Goal: Information Seeking & Learning: Learn about a topic

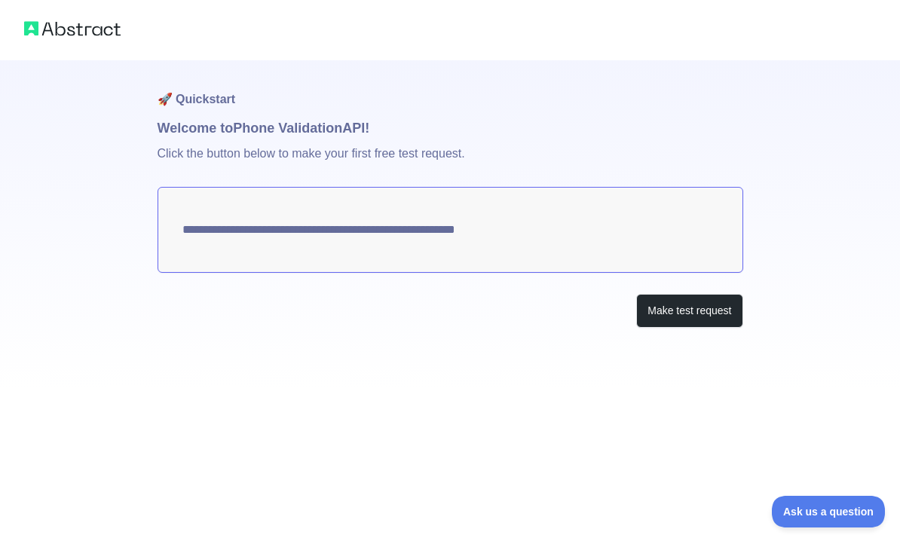
click at [694, 312] on button "Make test request" at bounding box center [689, 311] width 106 height 34
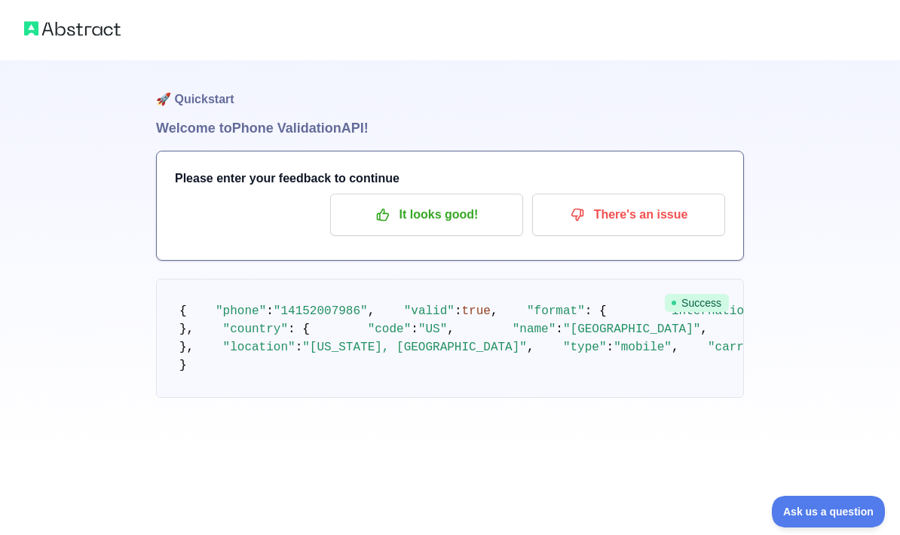
click at [708, 308] on span "Success" at bounding box center [697, 303] width 64 height 18
click at [424, 219] on p "It looks good!" at bounding box center [426, 215] width 170 height 26
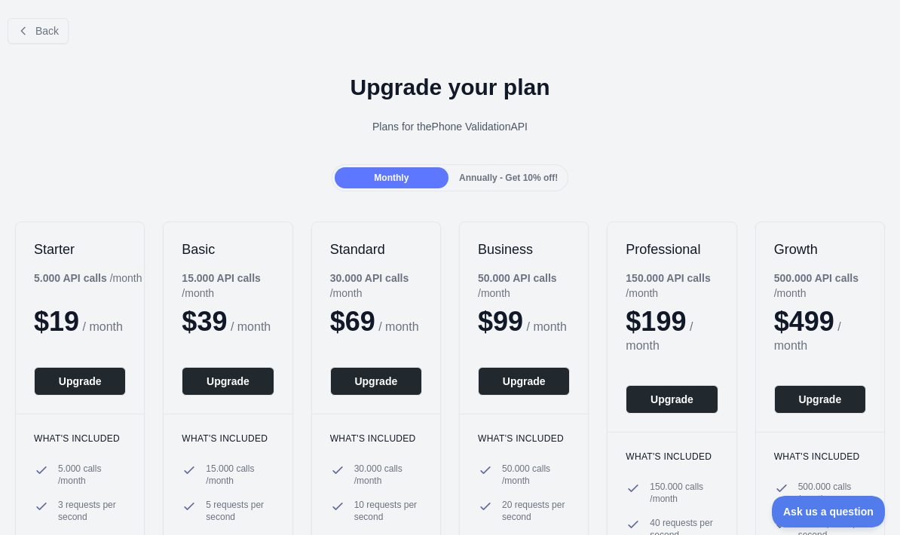
click at [39, 26] on span "Back" at bounding box center [46, 31] width 23 height 12
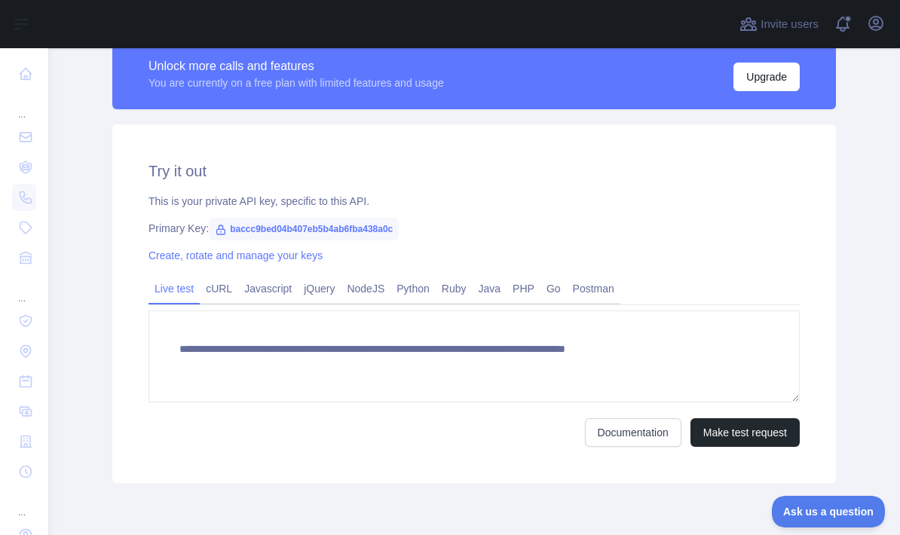
scroll to position [440, 0]
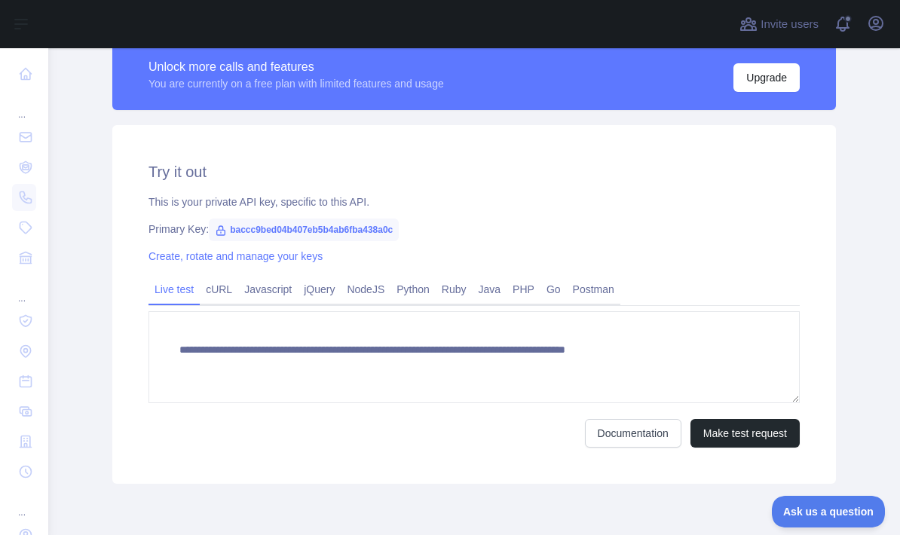
click at [743, 436] on button "Make test request" at bounding box center [745, 433] width 109 height 29
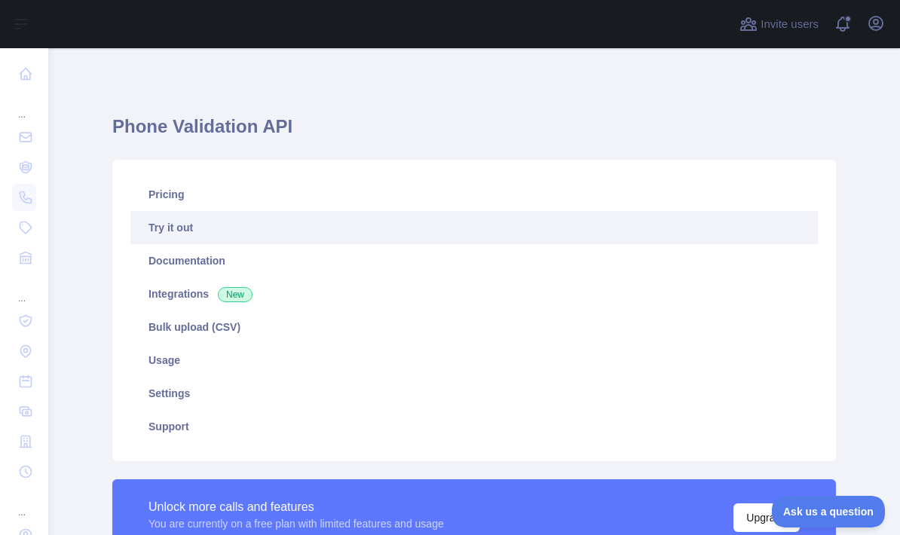
scroll to position [0, 0]
click at [164, 191] on link "Pricing" at bounding box center [474, 194] width 688 height 33
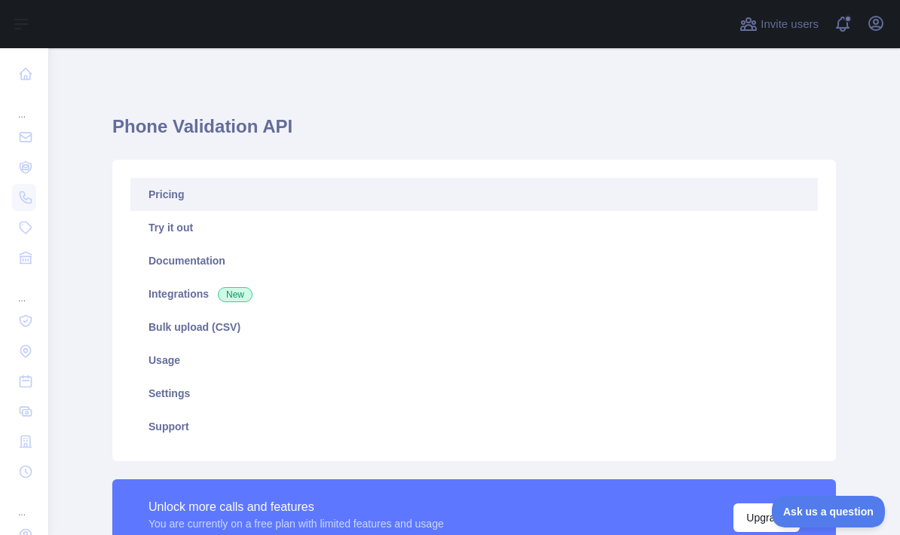
click at [206, 228] on link "Try it out" at bounding box center [474, 227] width 688 height 33
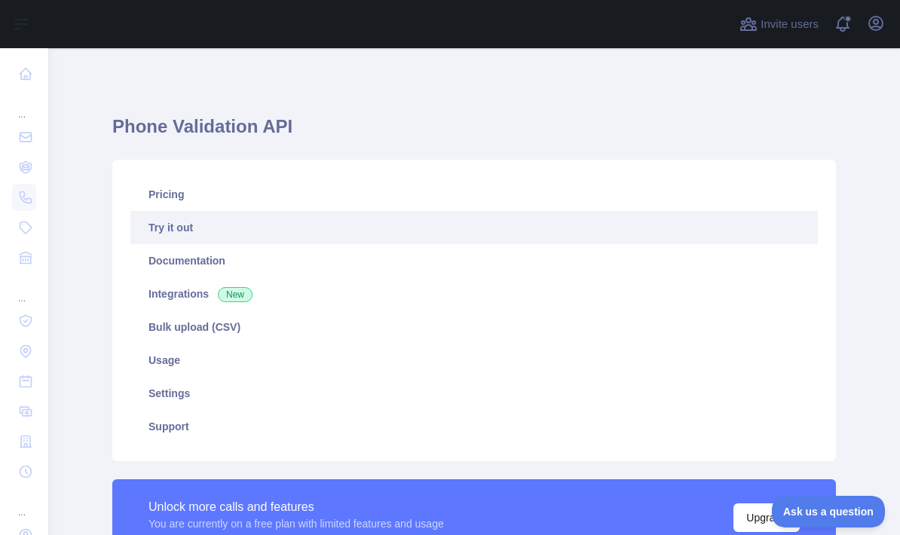
type textarea "**********"
click at [224, 265] on link "Documentation" at bounding box center [474, 260] width 688 height 33
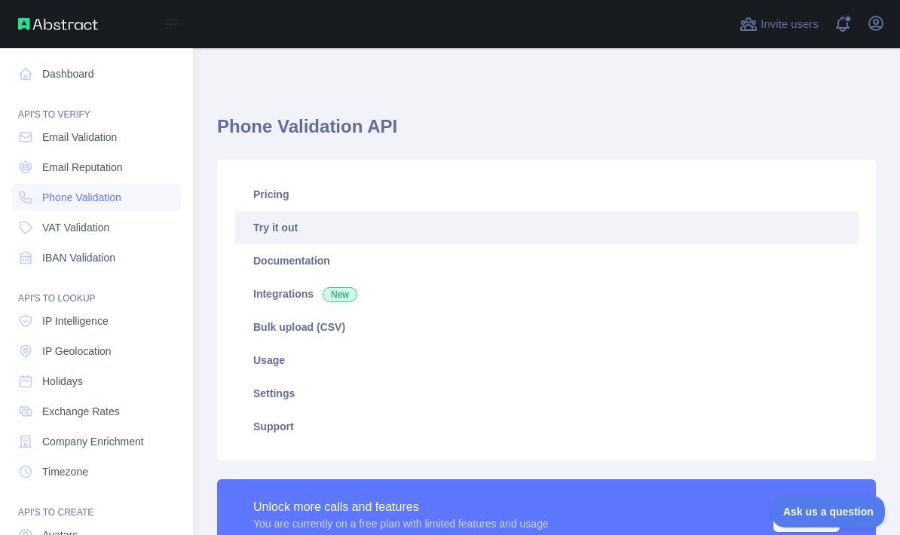
click at [32, 69] on icon at bounding box center [25, 73] width 15 height 15
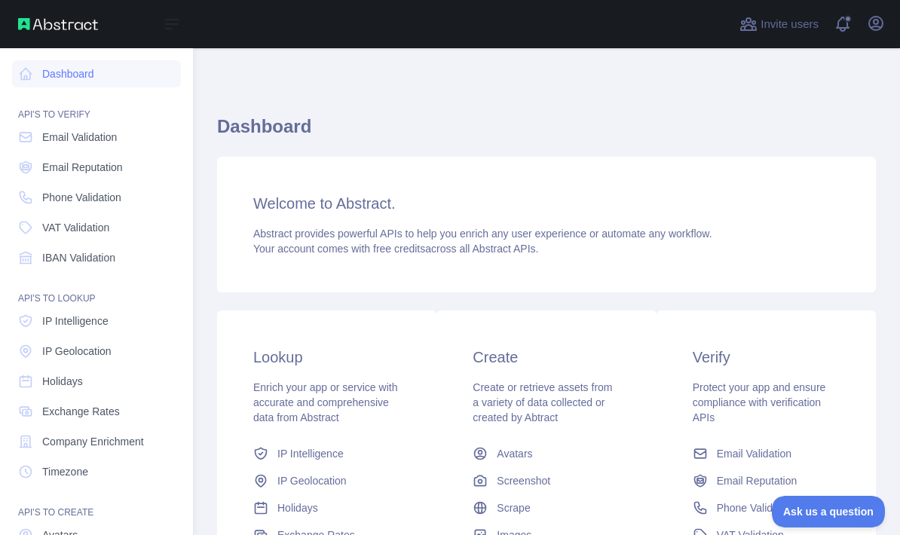
click at [109, 140] on span "Email Validation" at bounding box center [79, 137] width 75 height 15
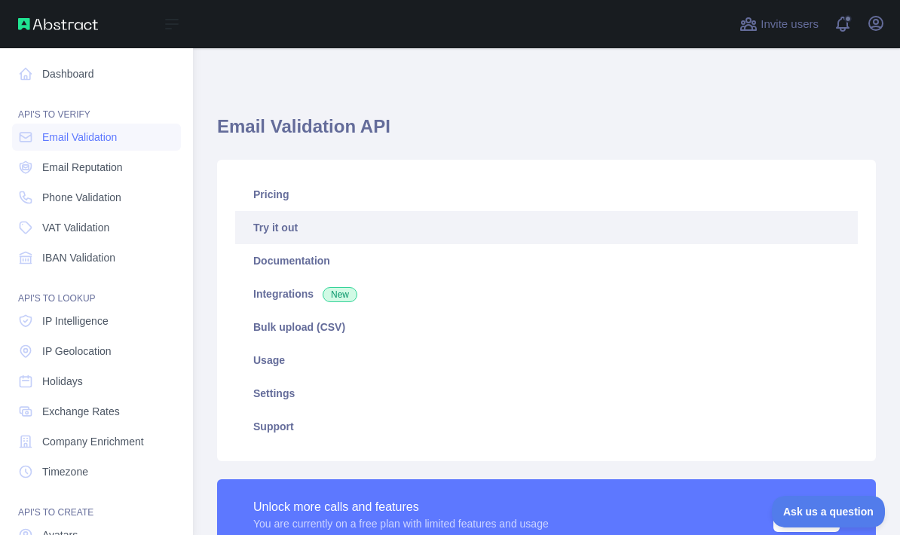
click at [103, 168] on span "Email Reputation" at bounding box center [82, 167] width 81 height 15
click at [115, 201] on span "Phone Validation" at bounding box center [81, 197] width 79 height 15
click at [108, 231] on span "VAT Validation" at bounding box center [75, 227] width 67 height 15
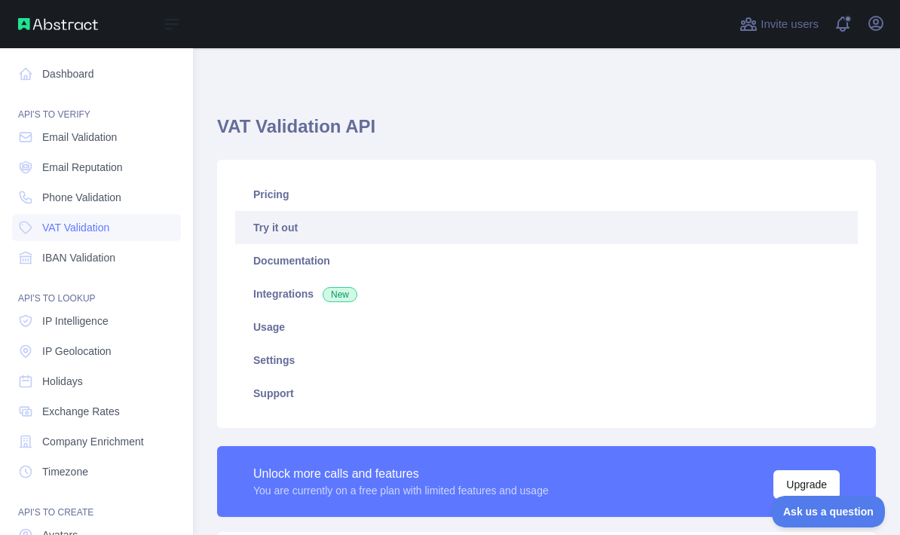
click at [115, 258] on span "IBAN Validation" at bounding box center [78, 257] width 73 height 15
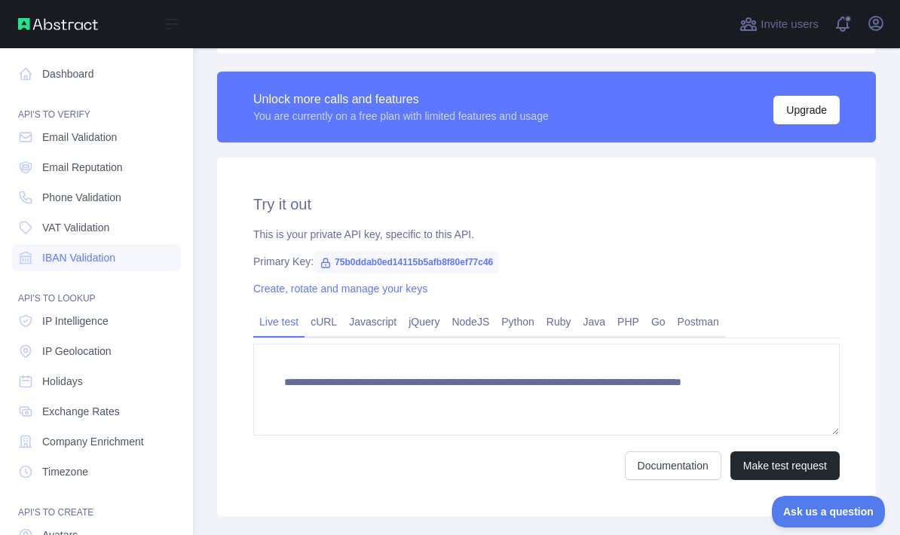
scroll to position [375, 0]
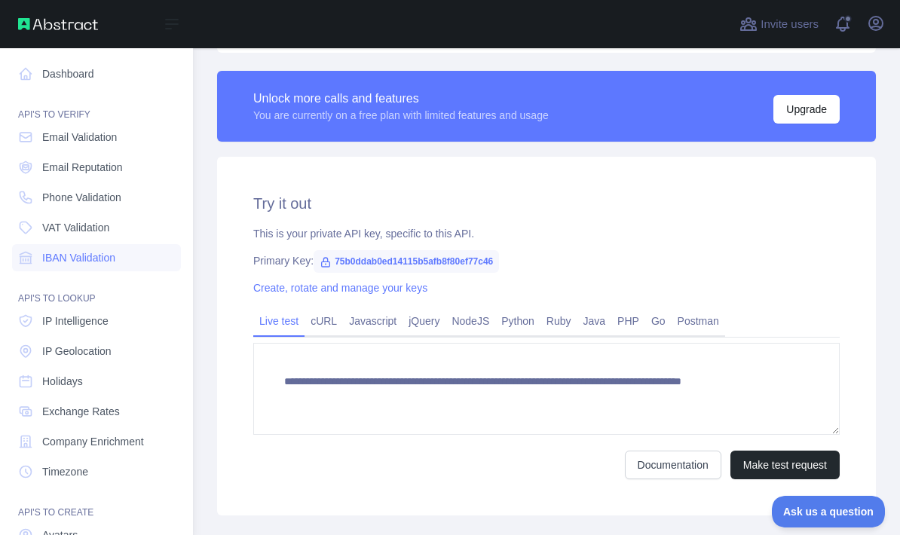
click at [403, 326] on link "jQuery" at bounding box center [424, 321] width 43 height 24
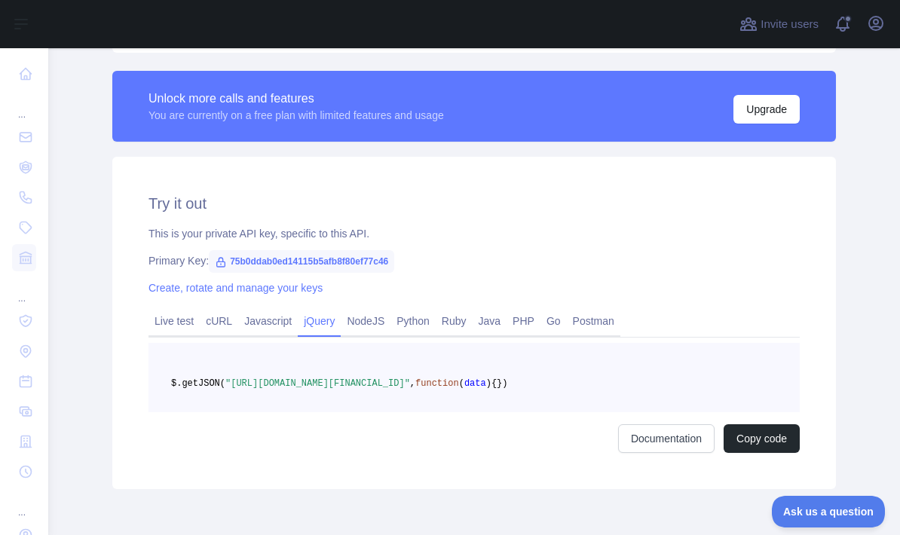
click at [269, 322] on link "Javascript" at bounding box center [268, 321] width 60 height 24
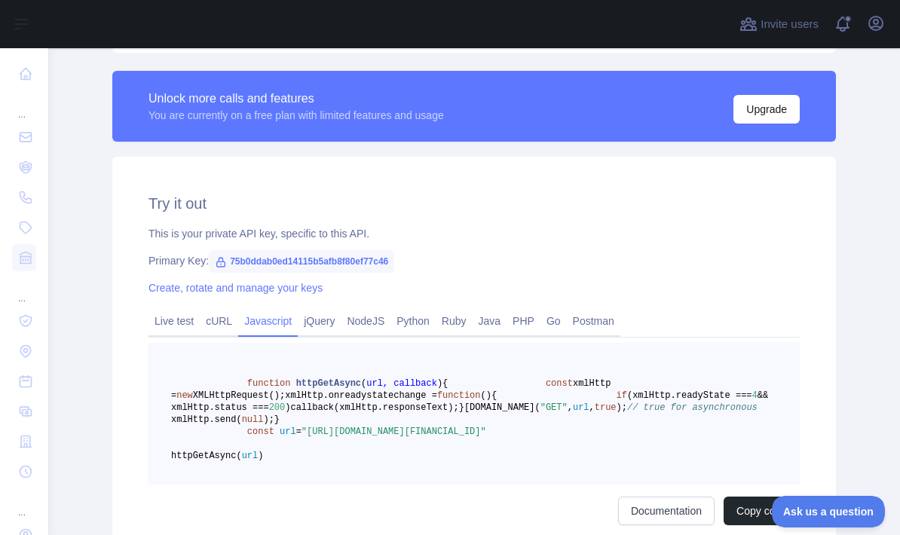
click at [380, 328] on link "NodeJS" at bounding box center [366, 321] width 50 height 24
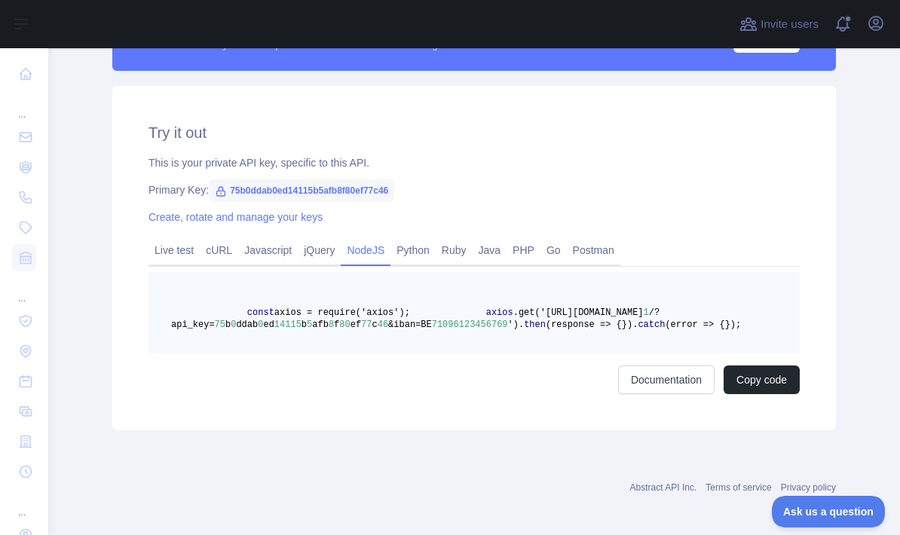
scroll to position [447, 0]
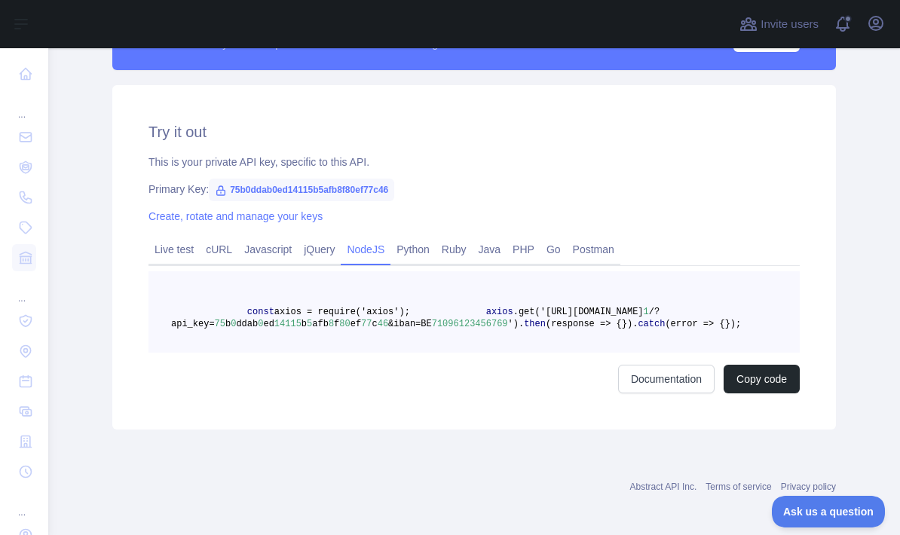
click at [422, 253] on link "Python" at bounding box center [412, 249] width 45 height 24
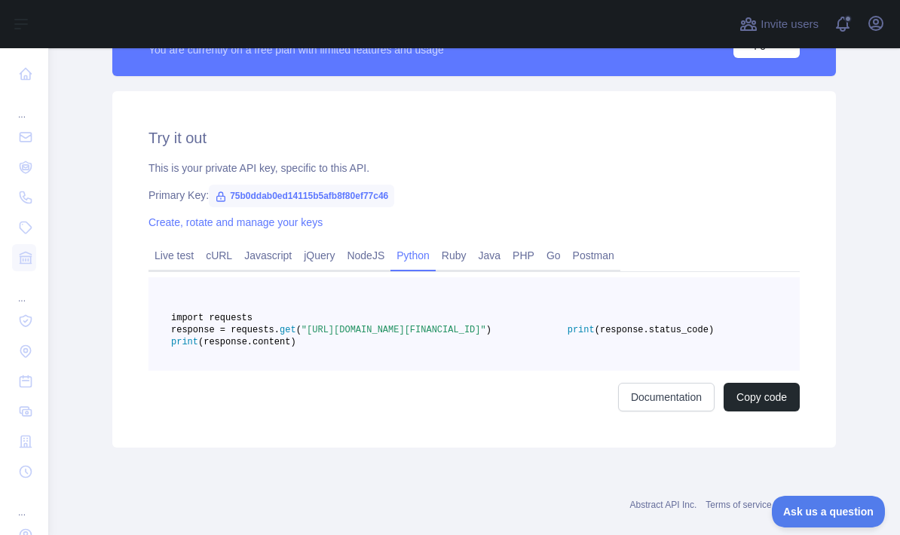
click at [470, 261] on link "Ruby" at bounding box center [454, 255] width 37 height 24
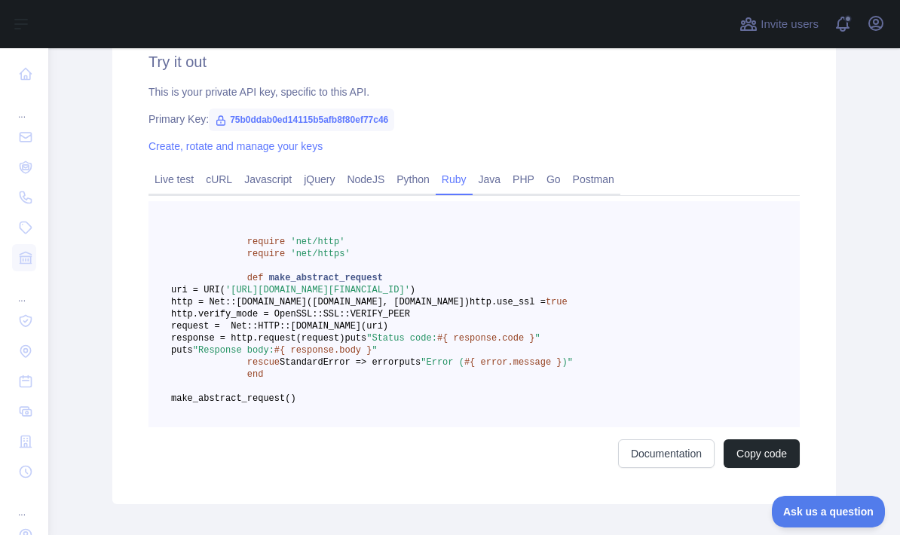
scroll to position [465, 0]
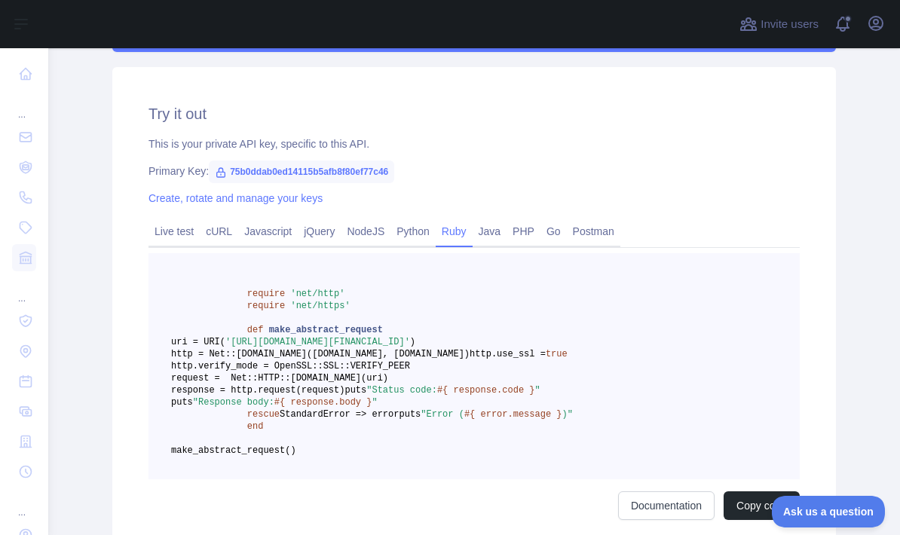
click at [505, 228] on link "Java" at bounding box center [490, 231] width 35 height 24
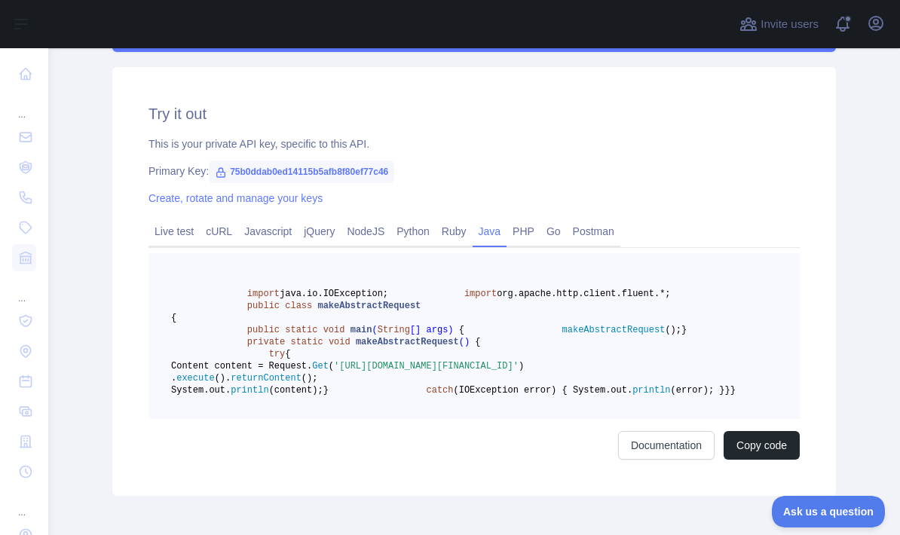
click at [537, 234] on link "PHP" at bounding box center [524, 231] width 34 height 24
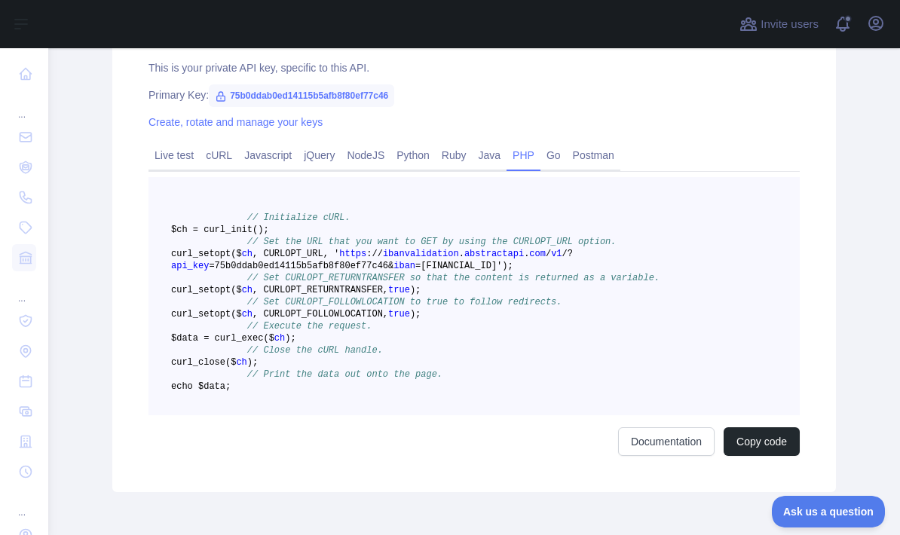
scroll to position [496, 0]
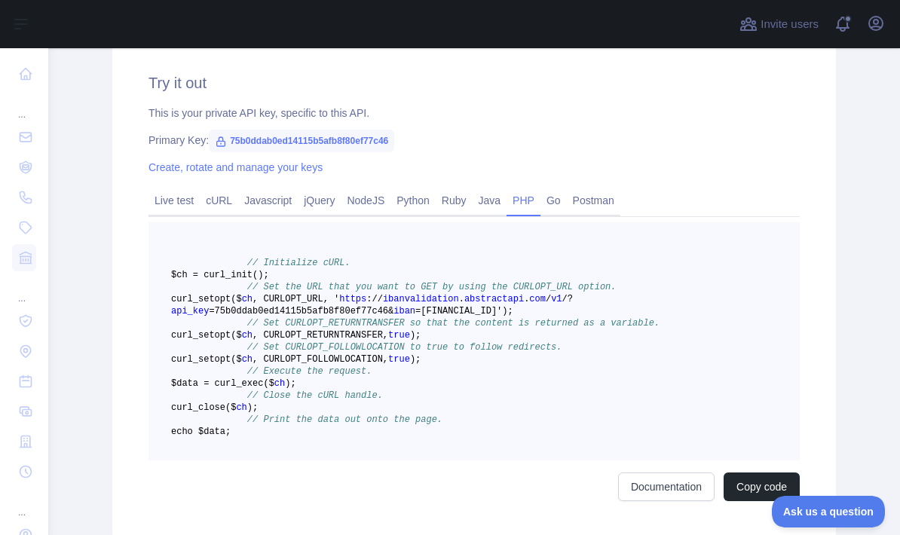
click at [566, 204] on link "Go" at bounding box center [554, 200] width 26 height 24
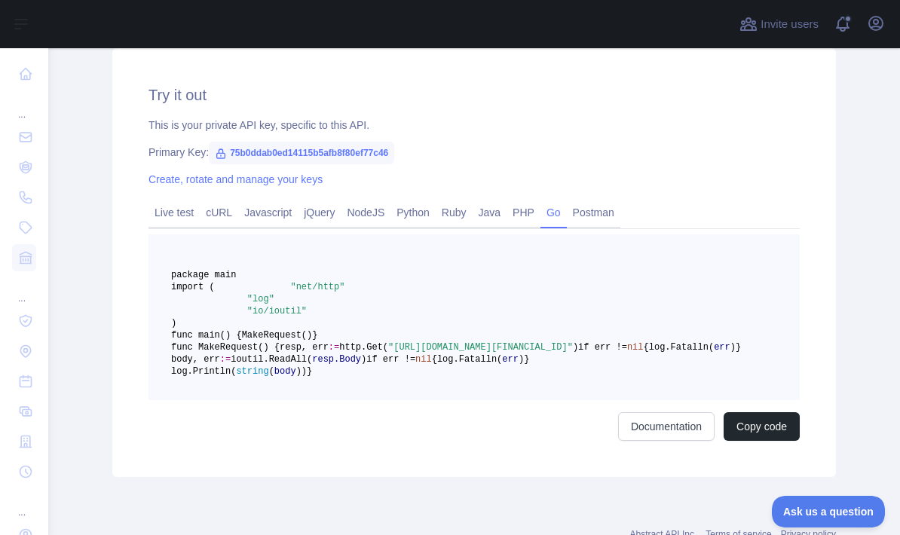
click at [611, 215] on link "Postman" at bounding box center [594, 213] width 54 height 24
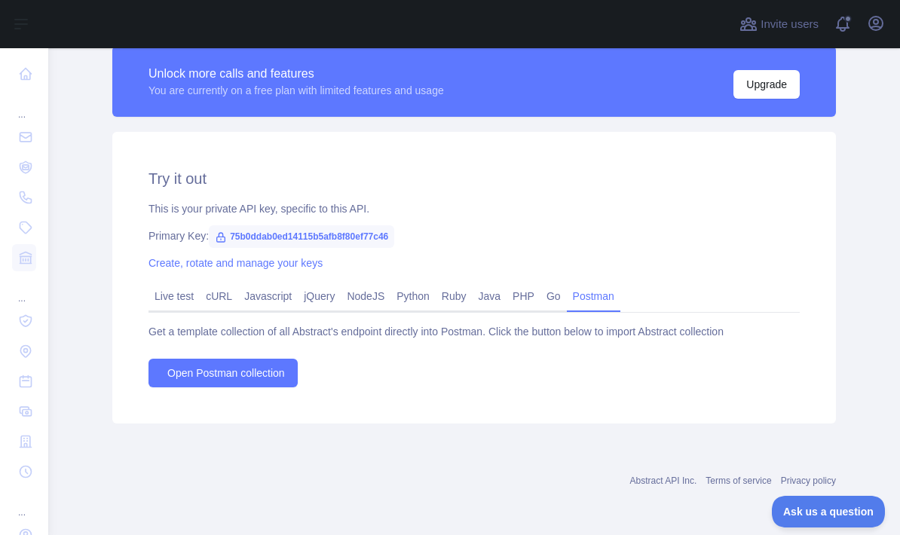
scroll to position [340, 0]
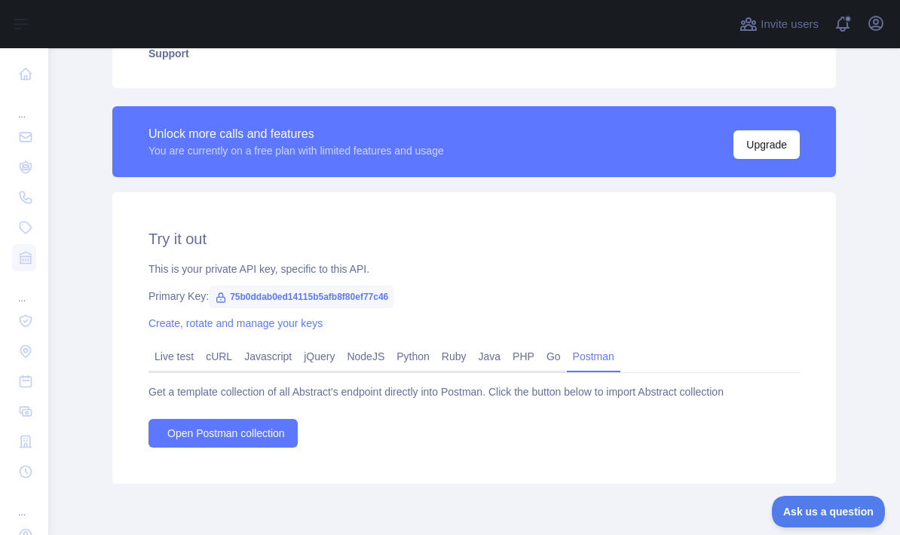
click at [179, 360] on link "Live test" at bounding box center [174, 357] width 51 height 24
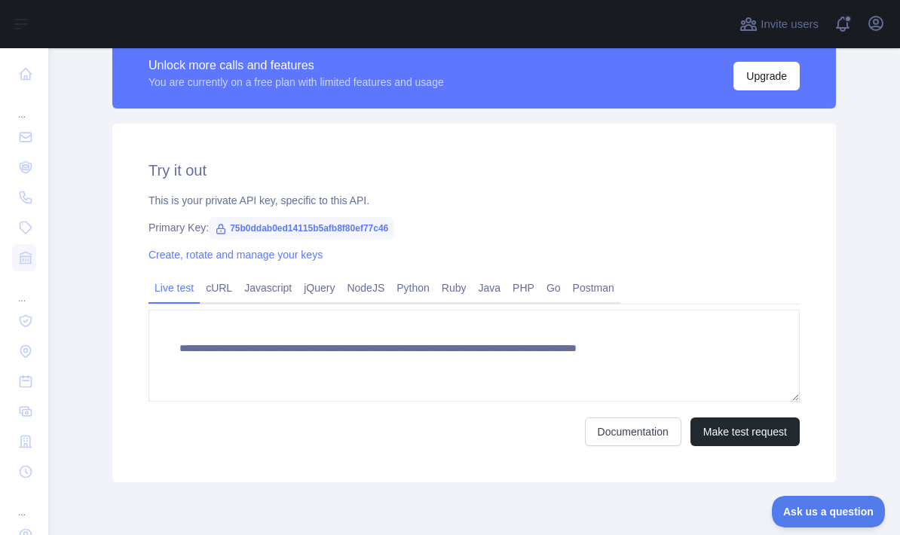
scroll to position [407, 0]
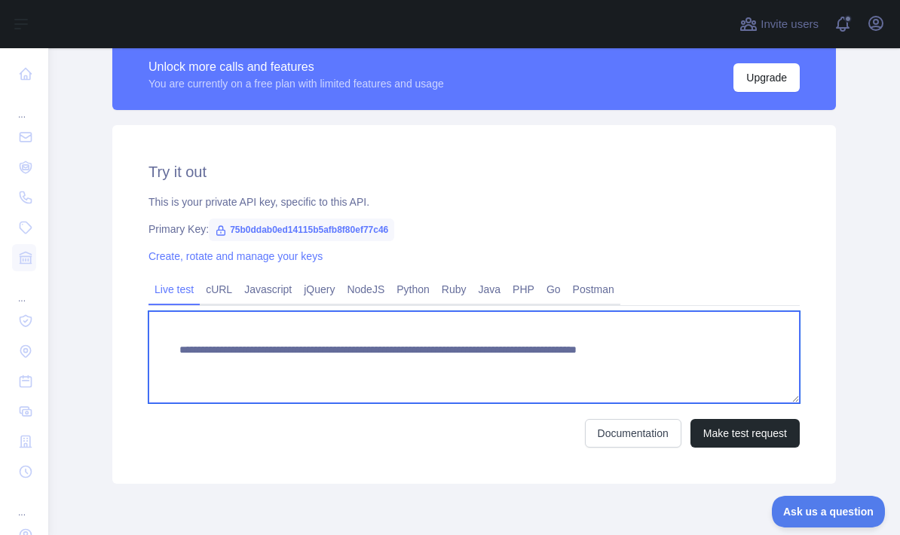
click at [675, 351] on textarea "**********" at bounding box center [474, 357] width 651 height 92
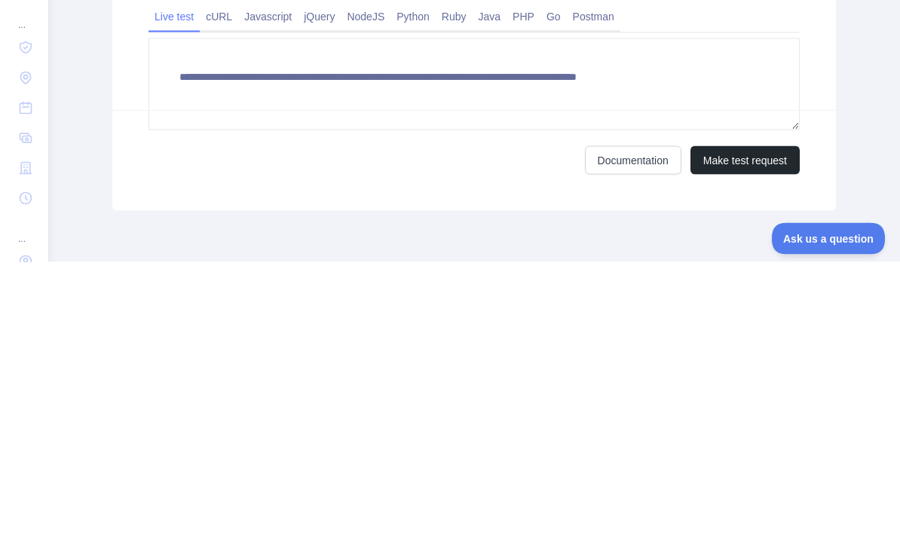
scroll to position [60, 0]
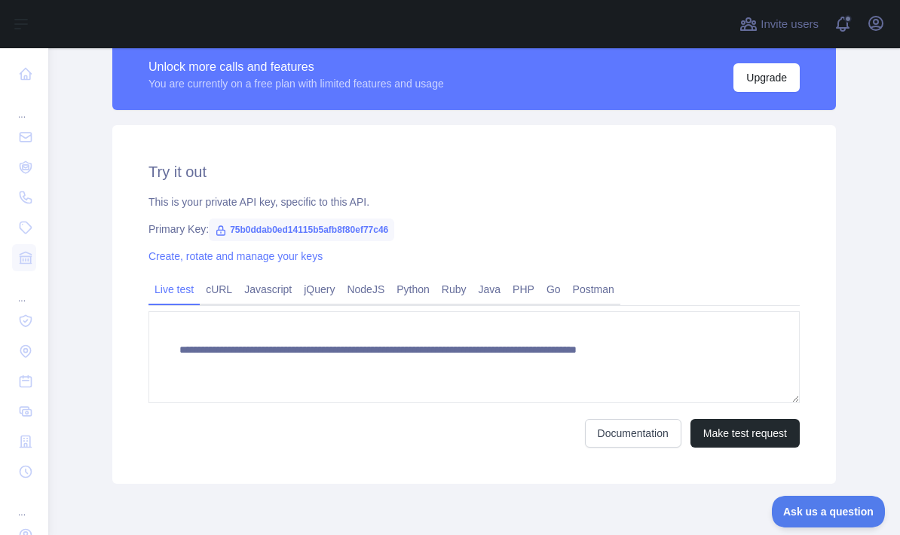
click at [746, 419] on button "Make test request" at bounding box center [745, 433] width 109 height 29
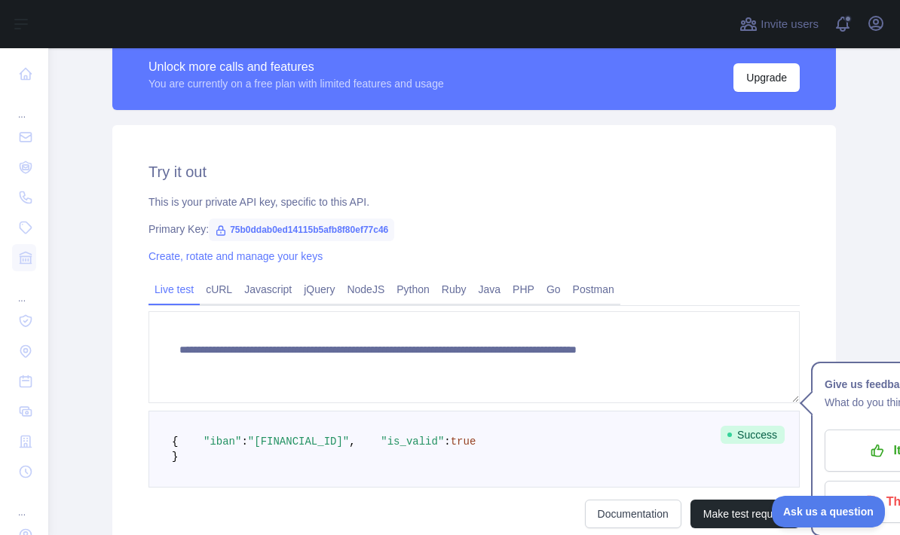
click at [284, 250] on link "Create, rotate and manage your keys" at bounding box center [236, 256] width 174 height 12
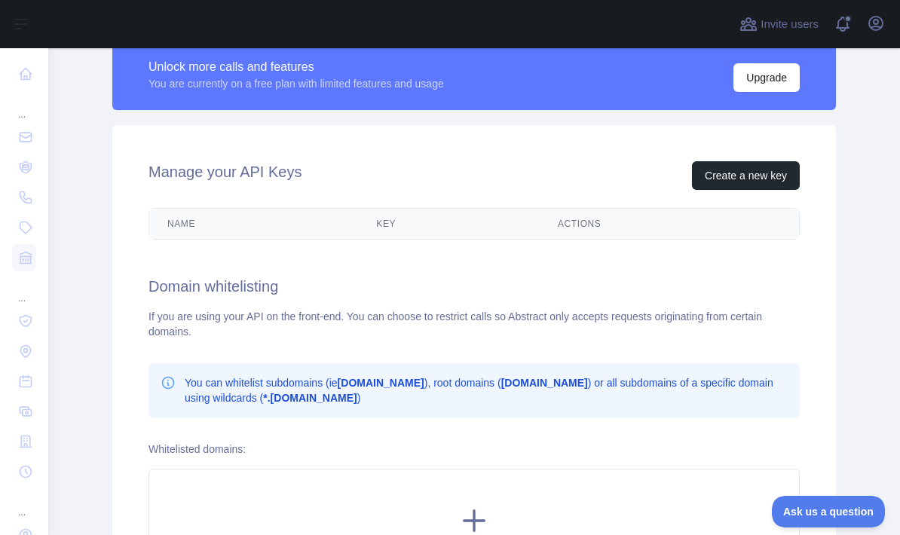
click at [751, 161] on button "Create a new key" at bounding box center [746, 175] width 108 height 29
